Goal: Information Seeking & Learning: Learn about a topic

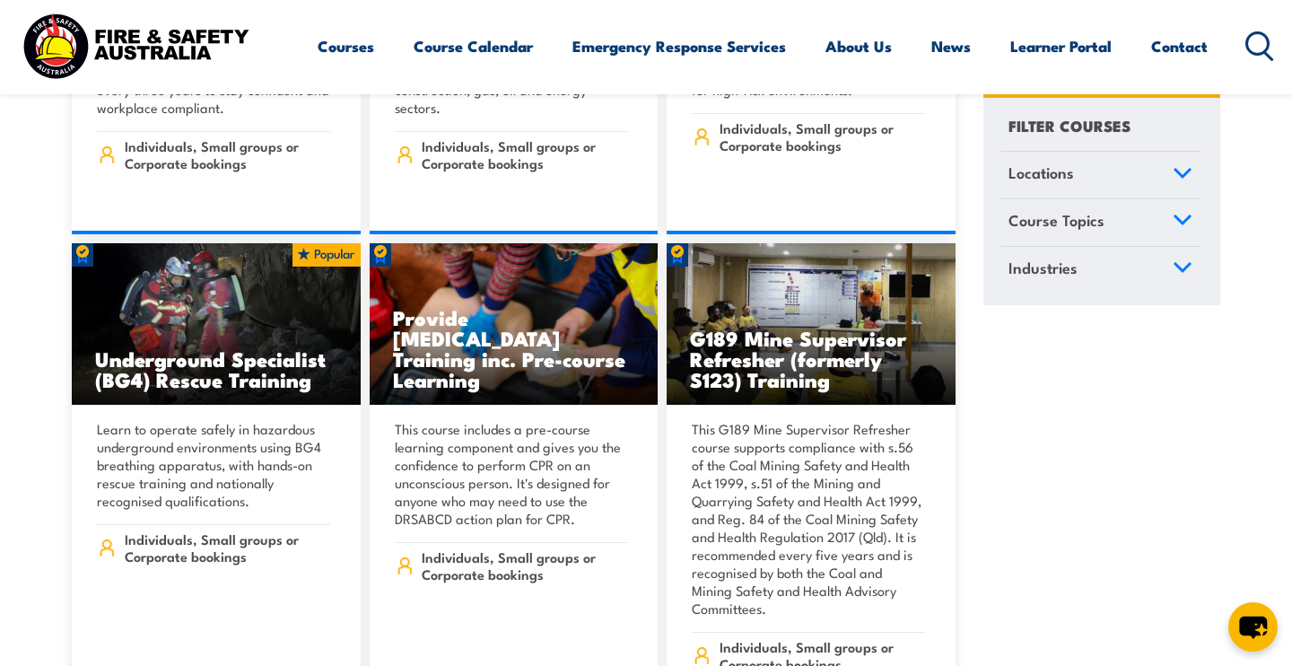
scroll to position [1998, 0]
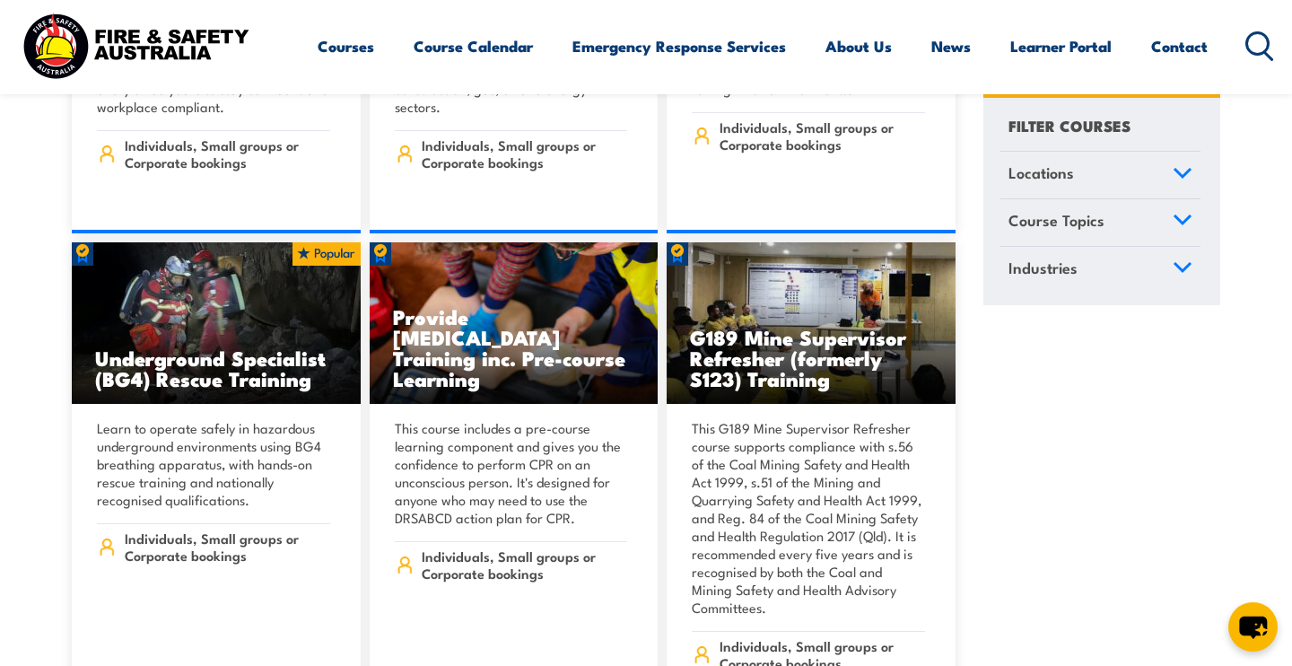
click at [171, 68] on img at bounding box center [135, 45] width 235 height 77
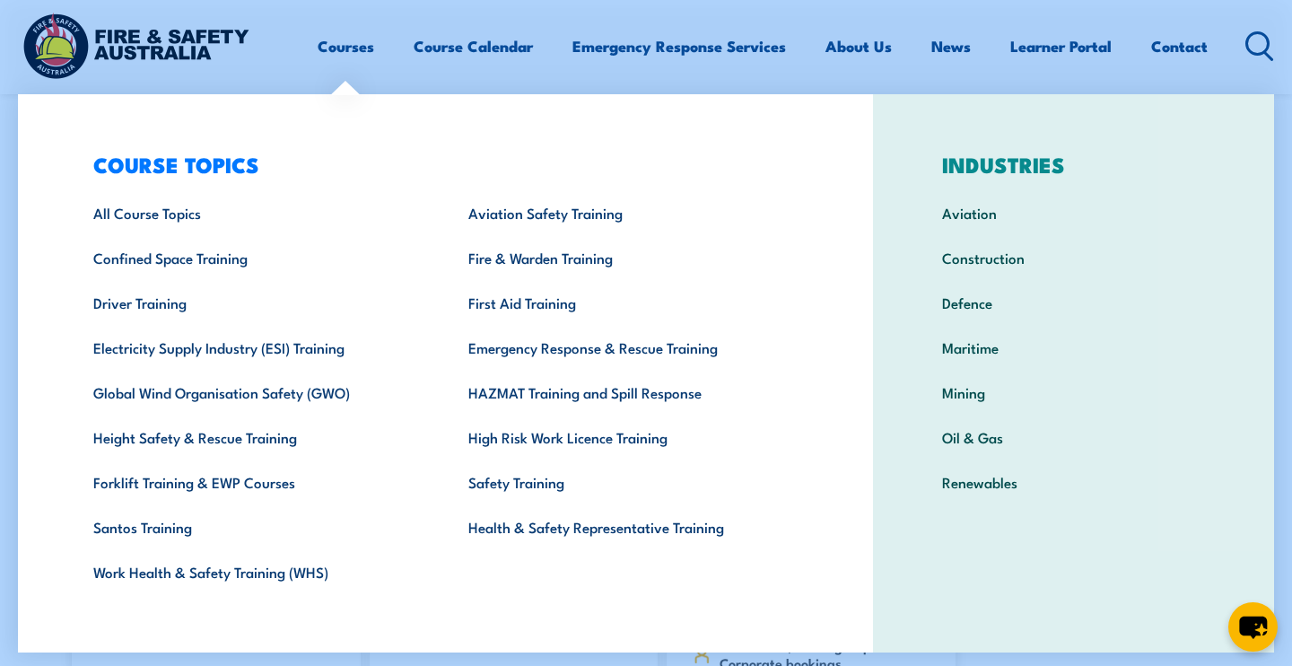
click at [327, 54] on link "Courses" at bounding box center [346, 46] width 57 height 48
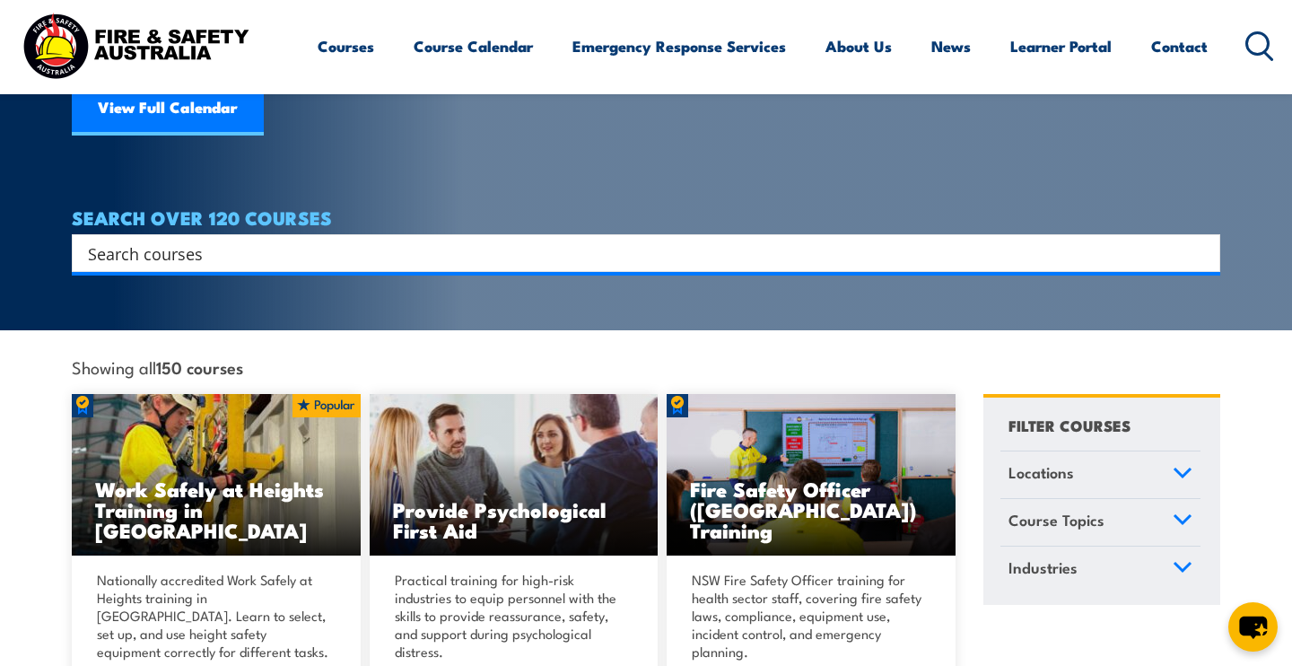
scroll to position [254, 0]
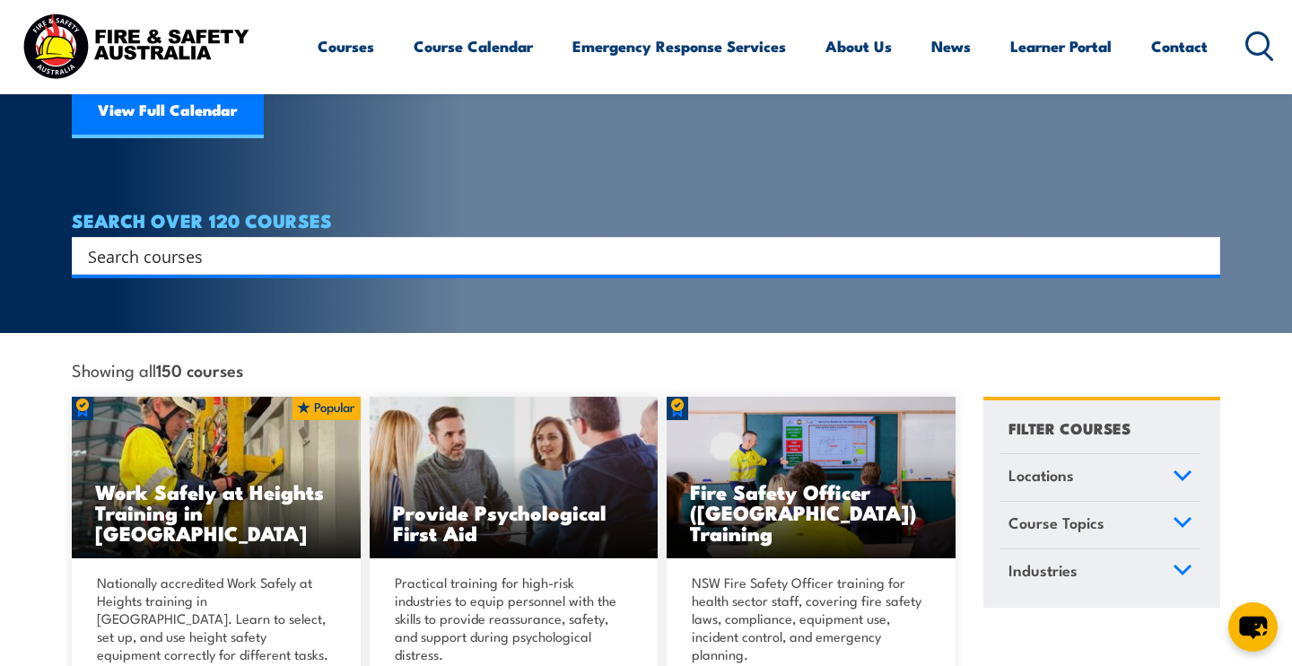
click at [170, 242] on input "Search input" at bounding box center [634, 255] width 1093 height 27
type input "i"
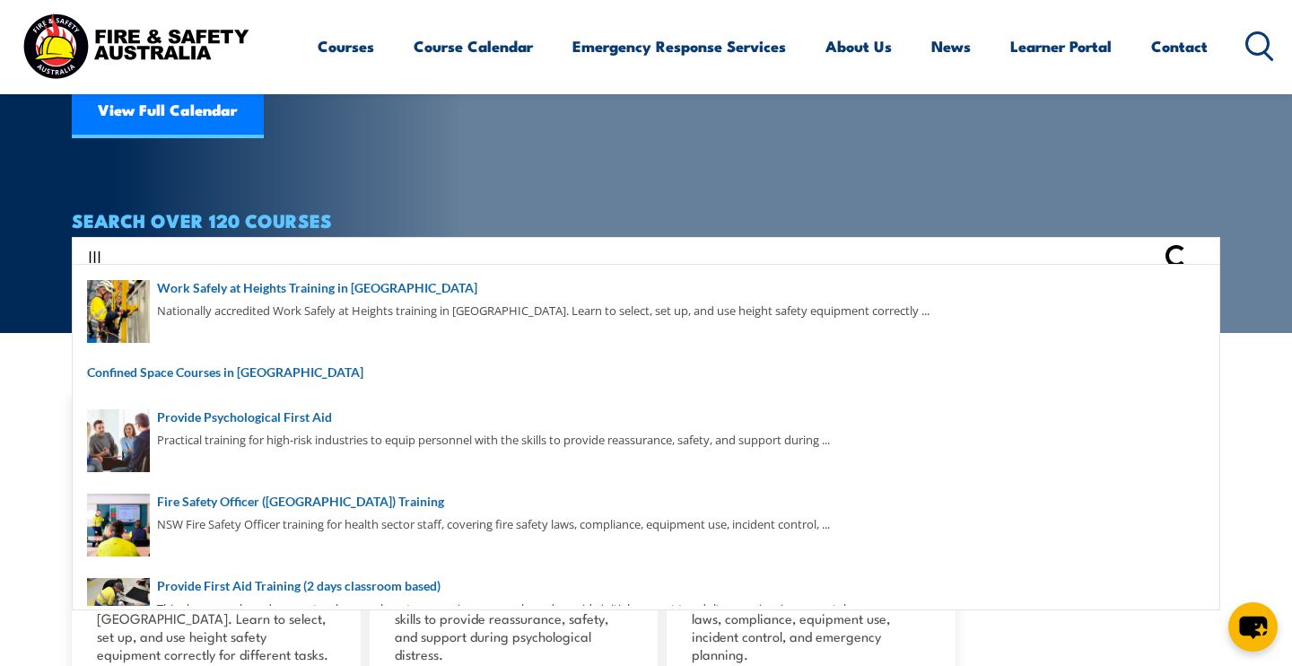
type input "III"
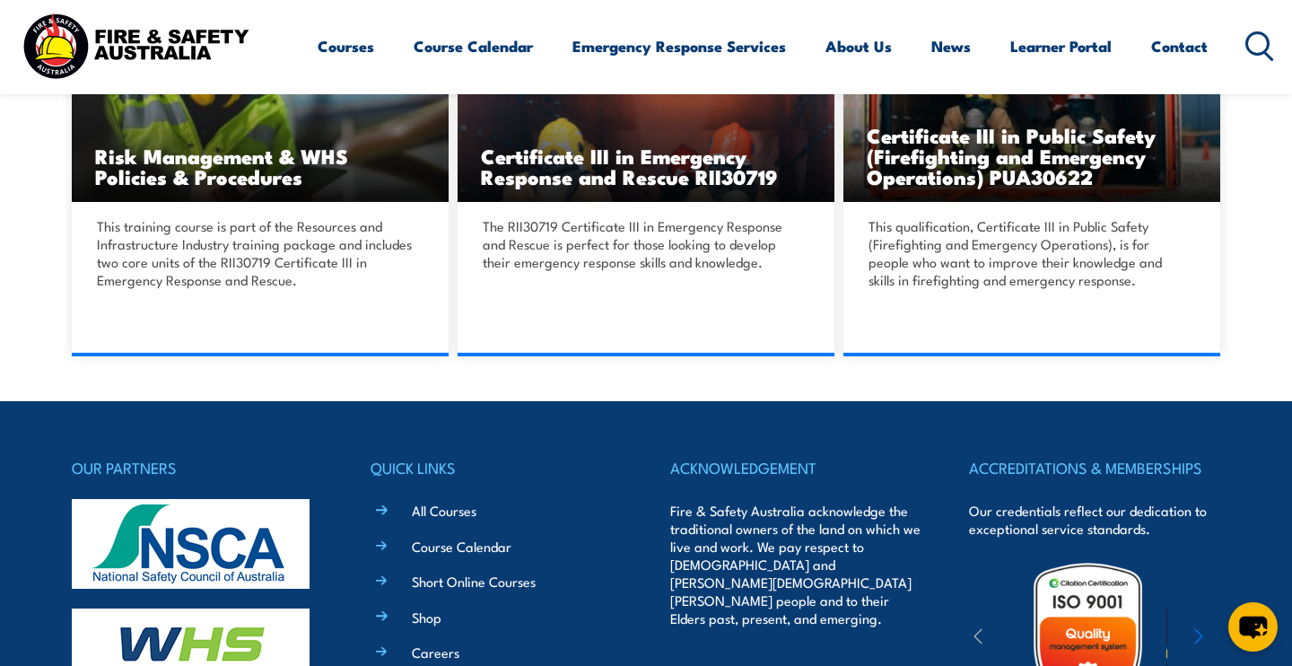
scroll to position [602, 0]
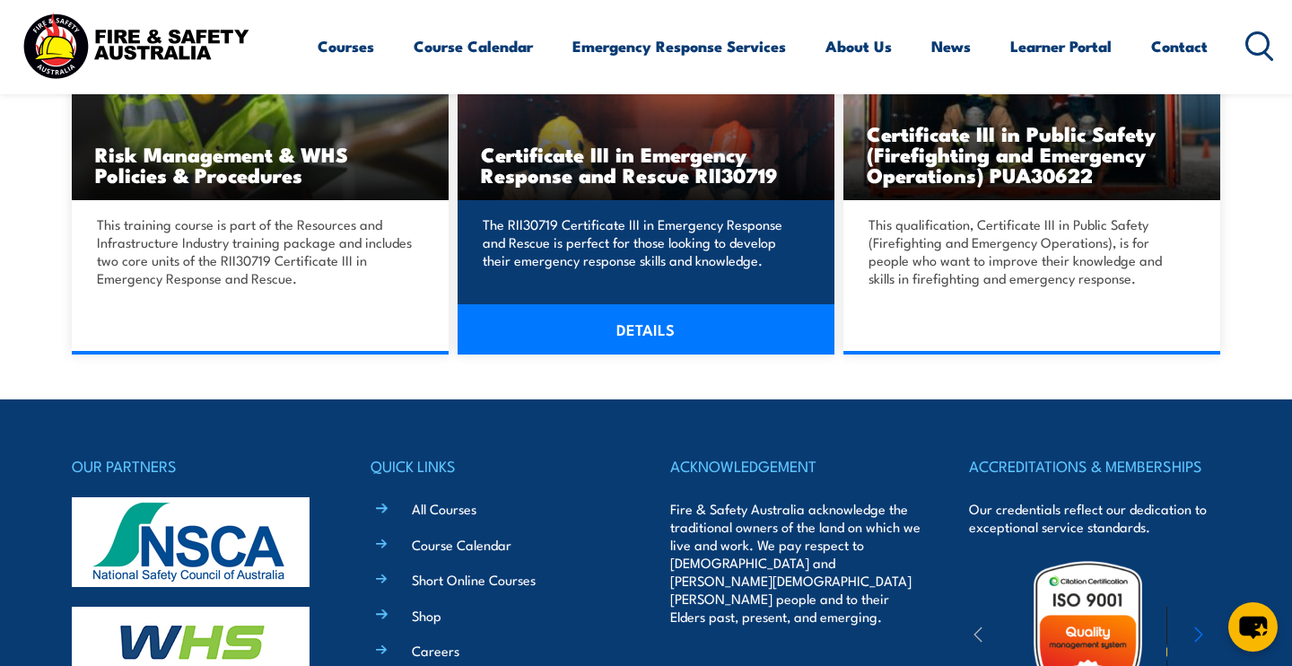
click at [566, 200] on div "The RII30719 Certificate III in Emergency Response and Rescue is perfect for th…" at bounding box center [646, 268] width 377 height 136
click at [610, 328] on link "DETAILS" at bounding box center [646, 329] width 377 height 50
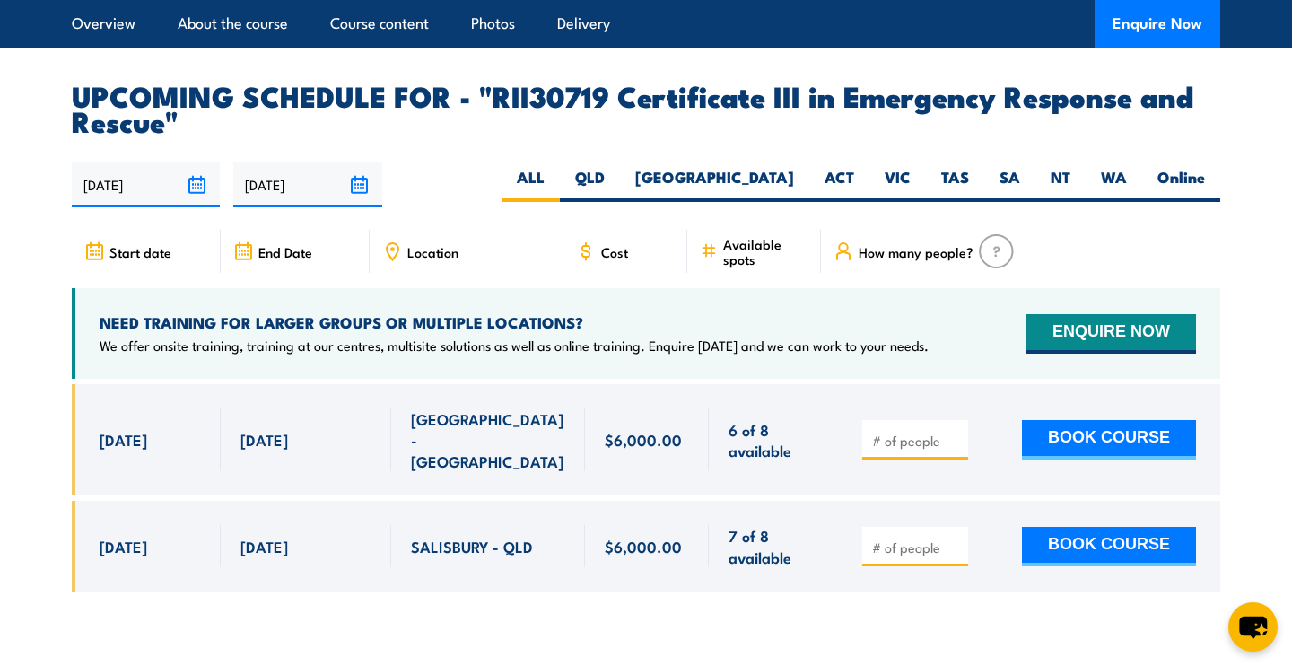
scroll to position [4149, 0]
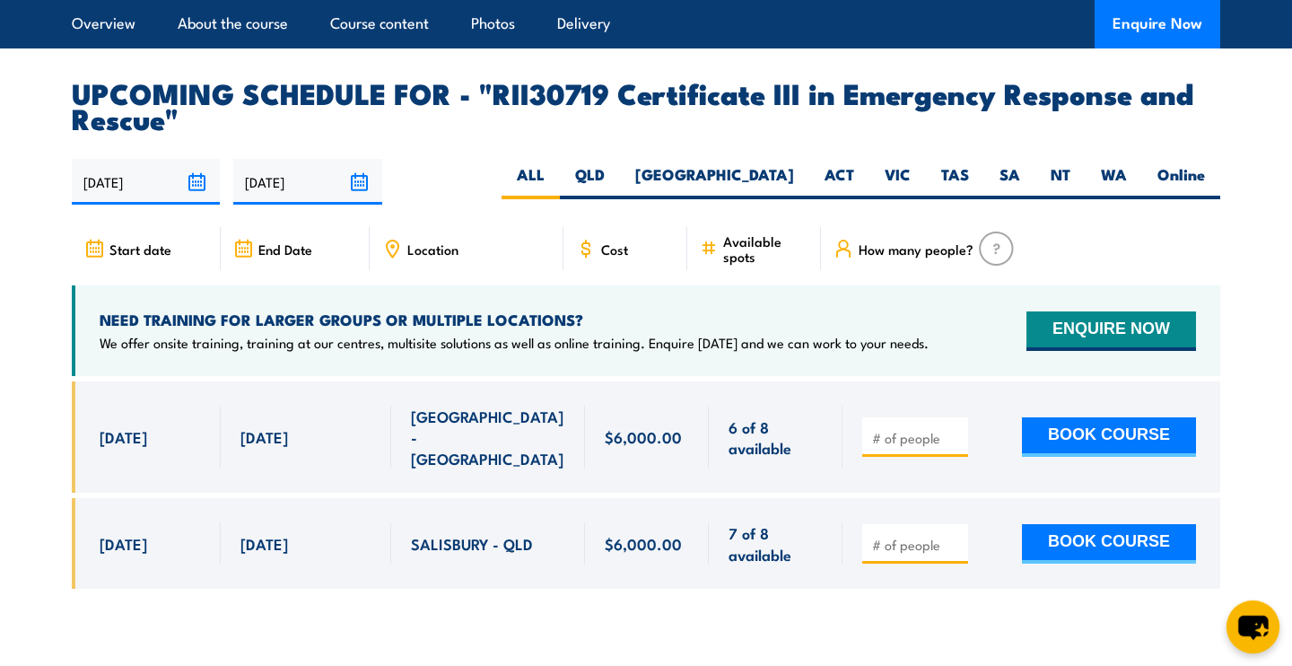
click at [1258, 622] on icon "chat-button" at bounding box center [1253, 627] width 30 height 24
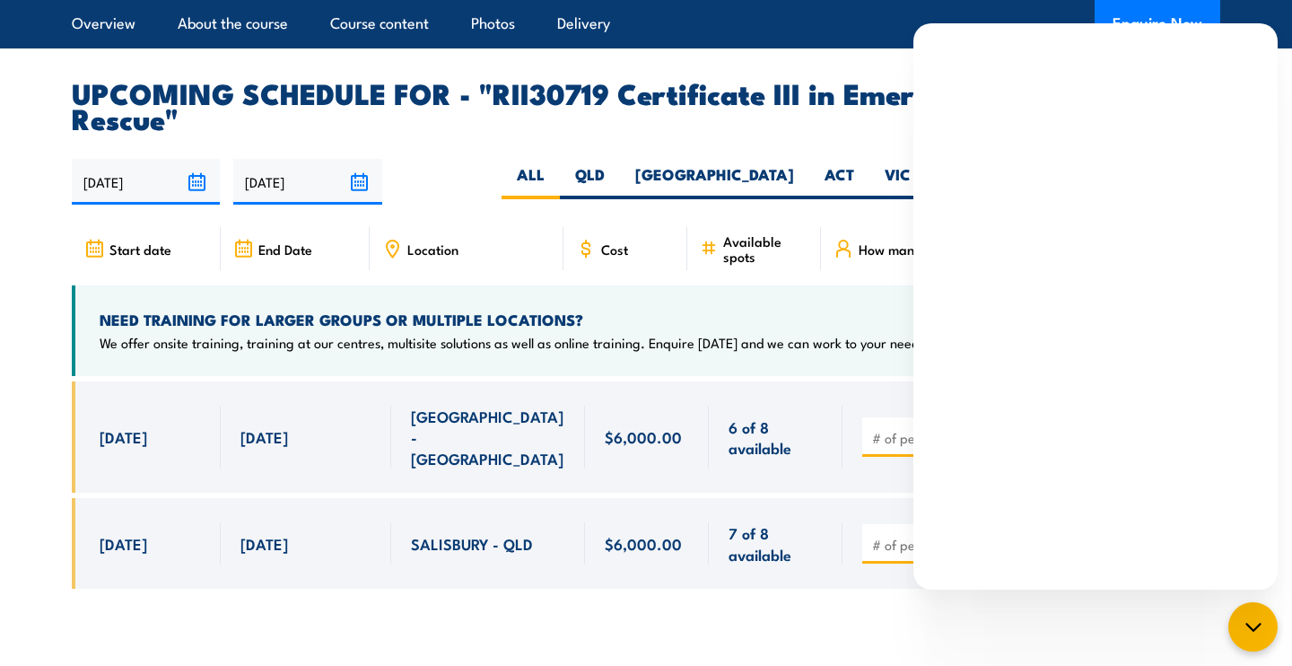
scroll to position [4165, 0]
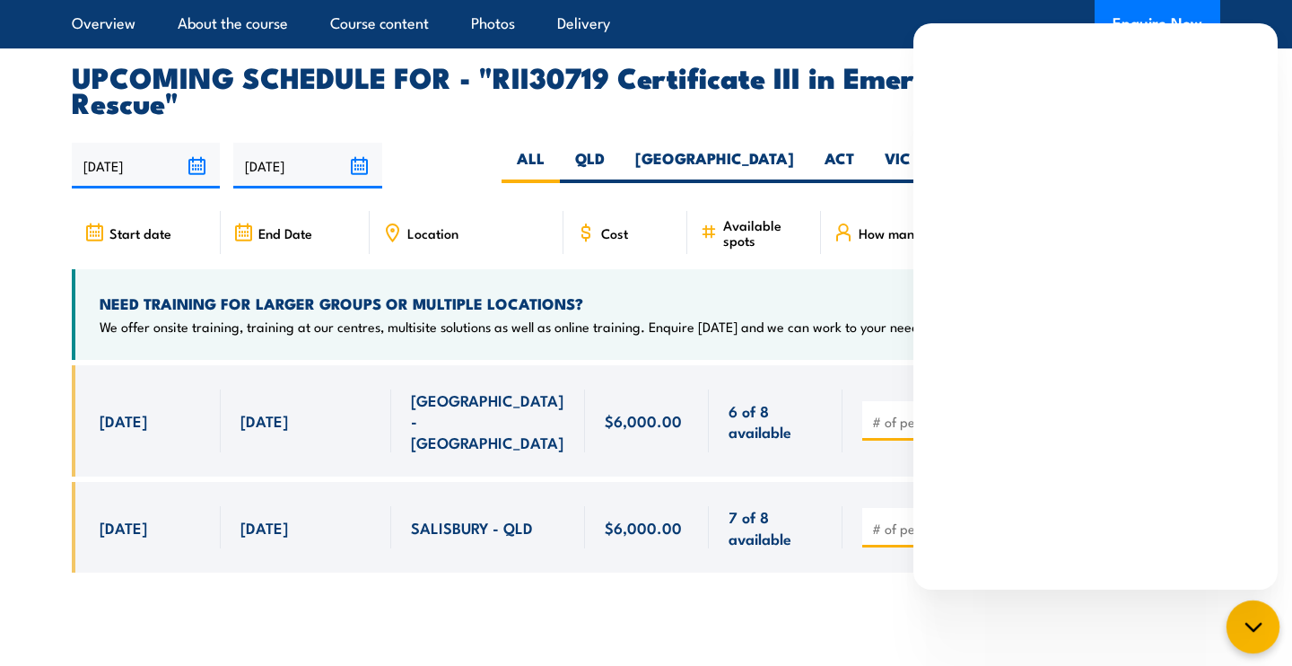
click at [1254, 636] on icon "chat-button" at bounding box center [1253, 626] width 23 height 23
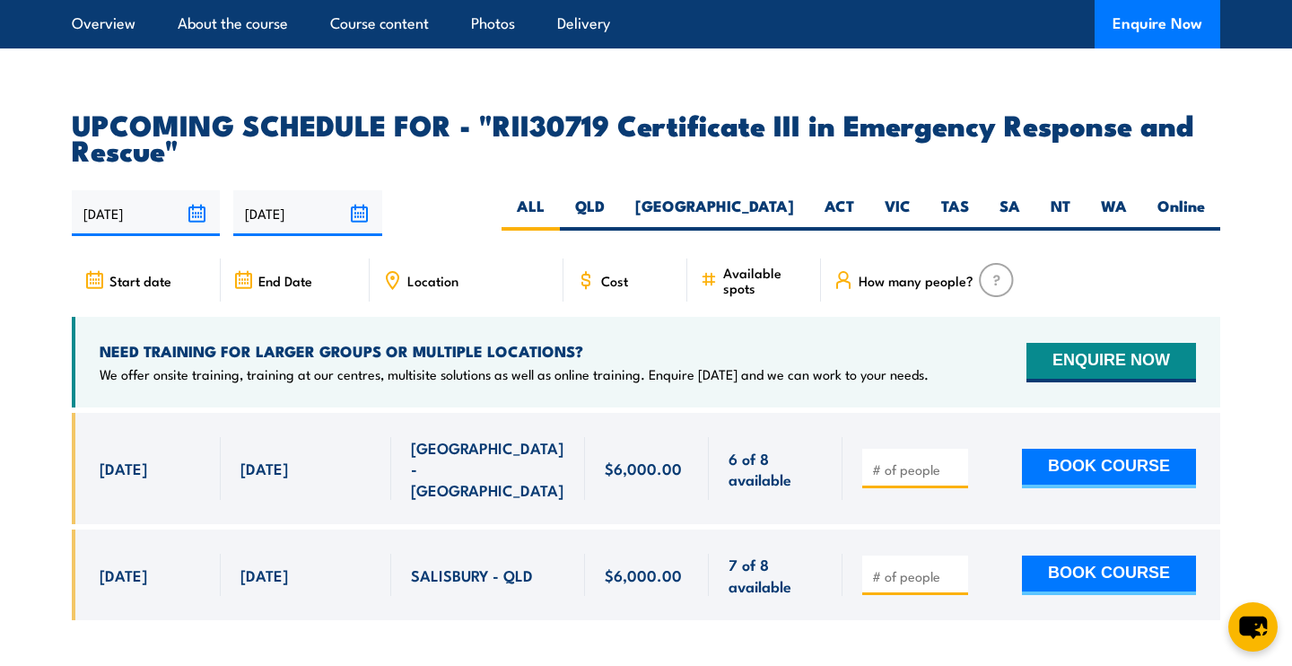
scroll to position [4120, 0]
